Goal: Find specific page/section: Find specific page/section

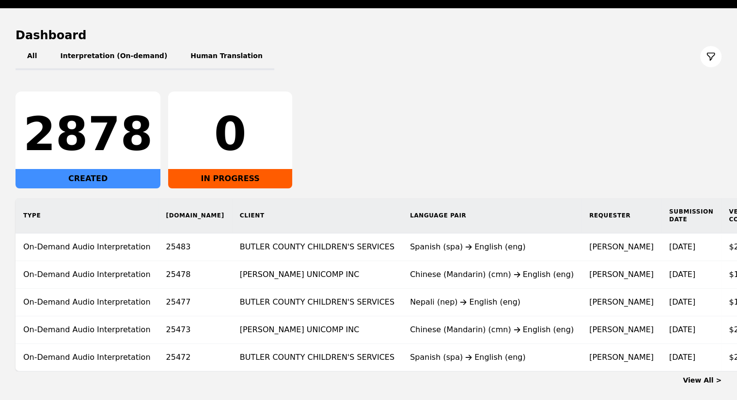
scroll to position [83, 0]
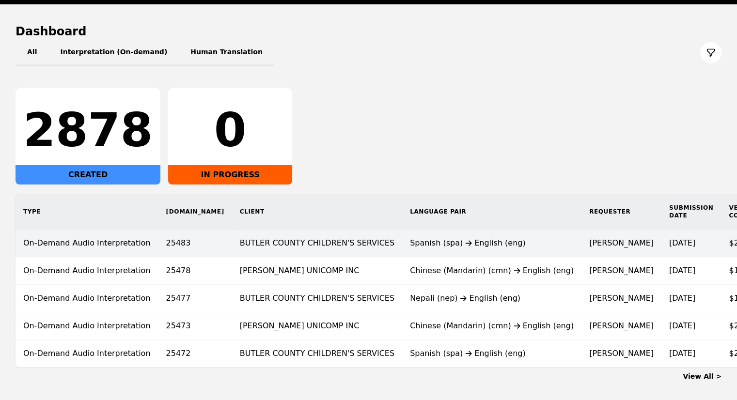
click at [581, 242] on td "Rebecca Wade" at bounding box center [621, 244] width 80 height 28
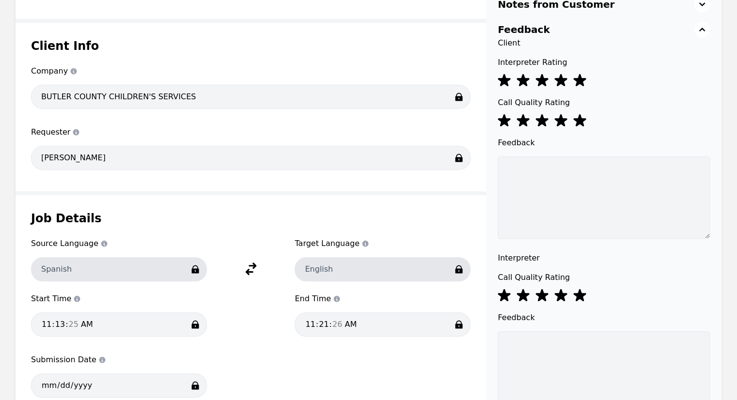
scroll to position [349, 0]
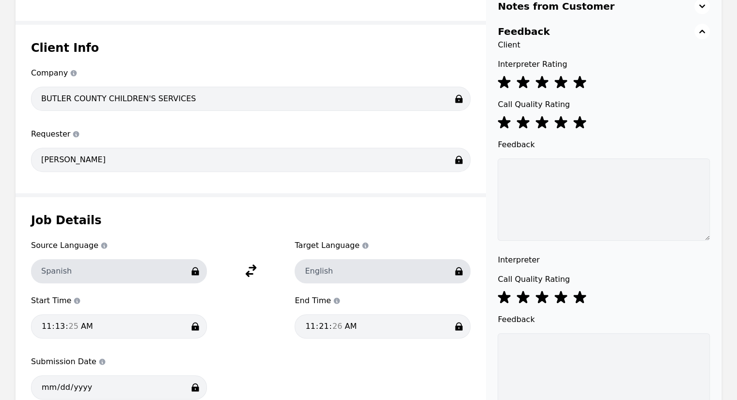
click at [29, 319] on div "Job Details Source Language Source Language Spanish Target Language Target Lang…" at bounding box center [251, 309] width 470 height 224
